Goal: Find specific page/section: Find specific page/section

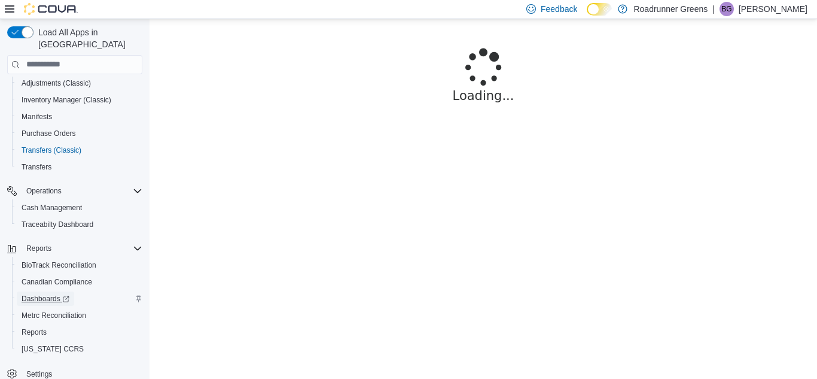
click at [26, 294] on span "Dashboards" at bounding box center [46, 299] width 48 height 10
